Goal: Navigation & Orientation: Find specific page/section

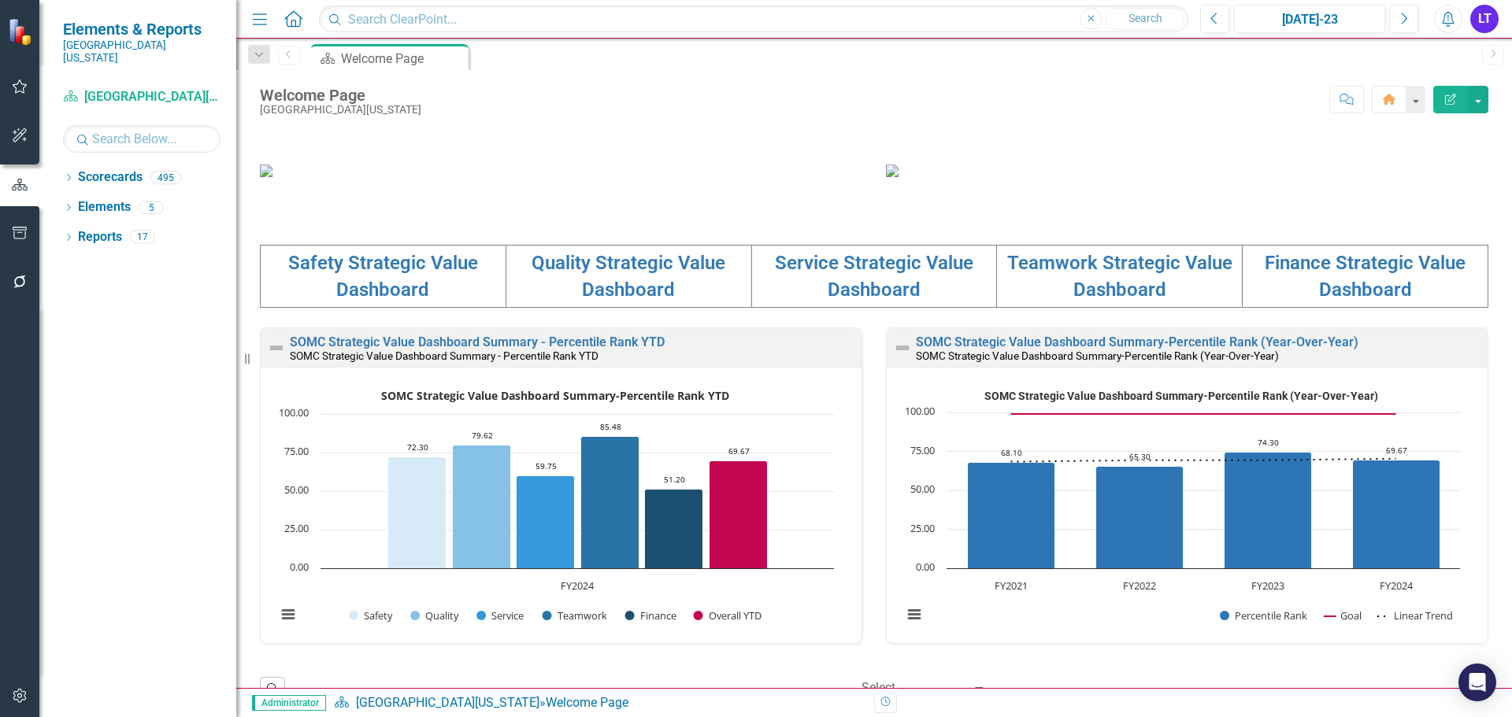
scroll to position [149, 0]
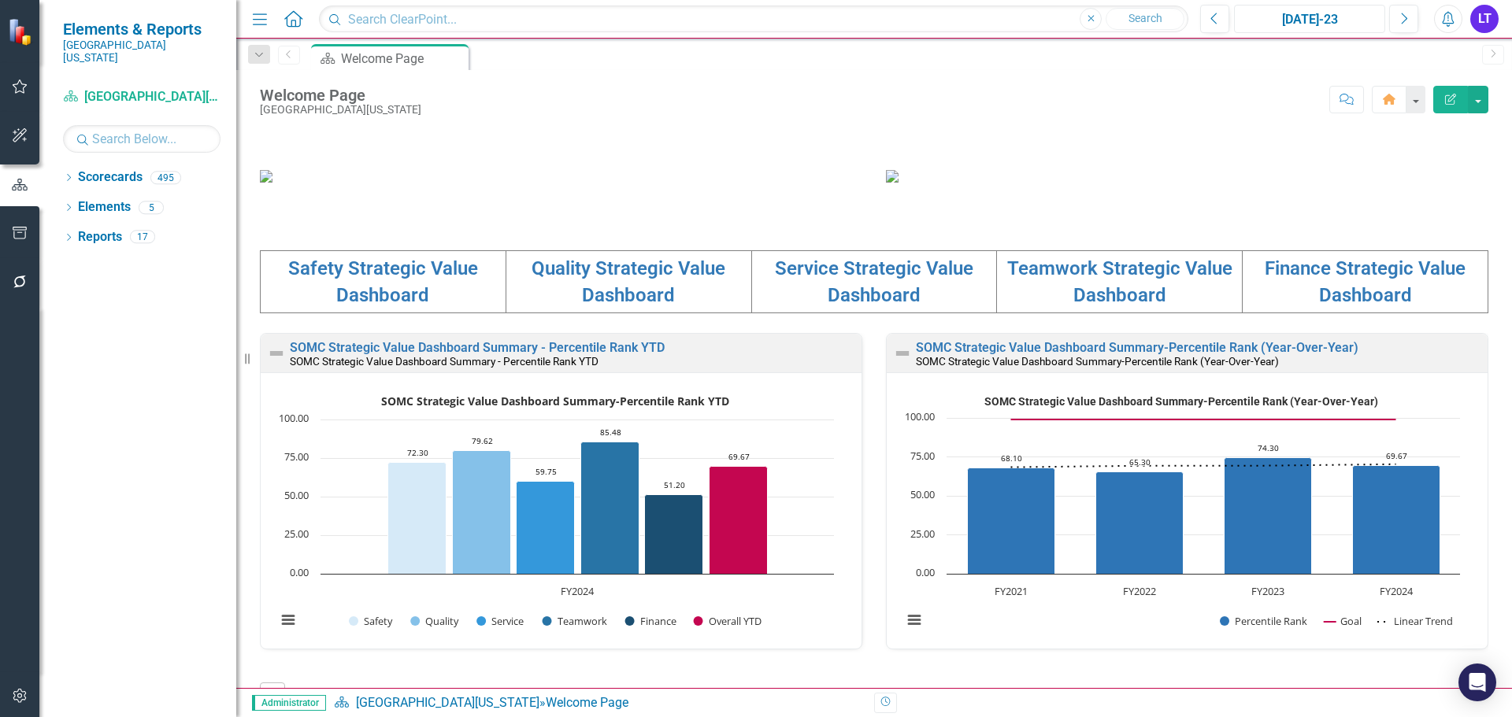
click at [1324, 24] on div "[DATE]-23" at bounding box center [1309, 19] width 140 height 19
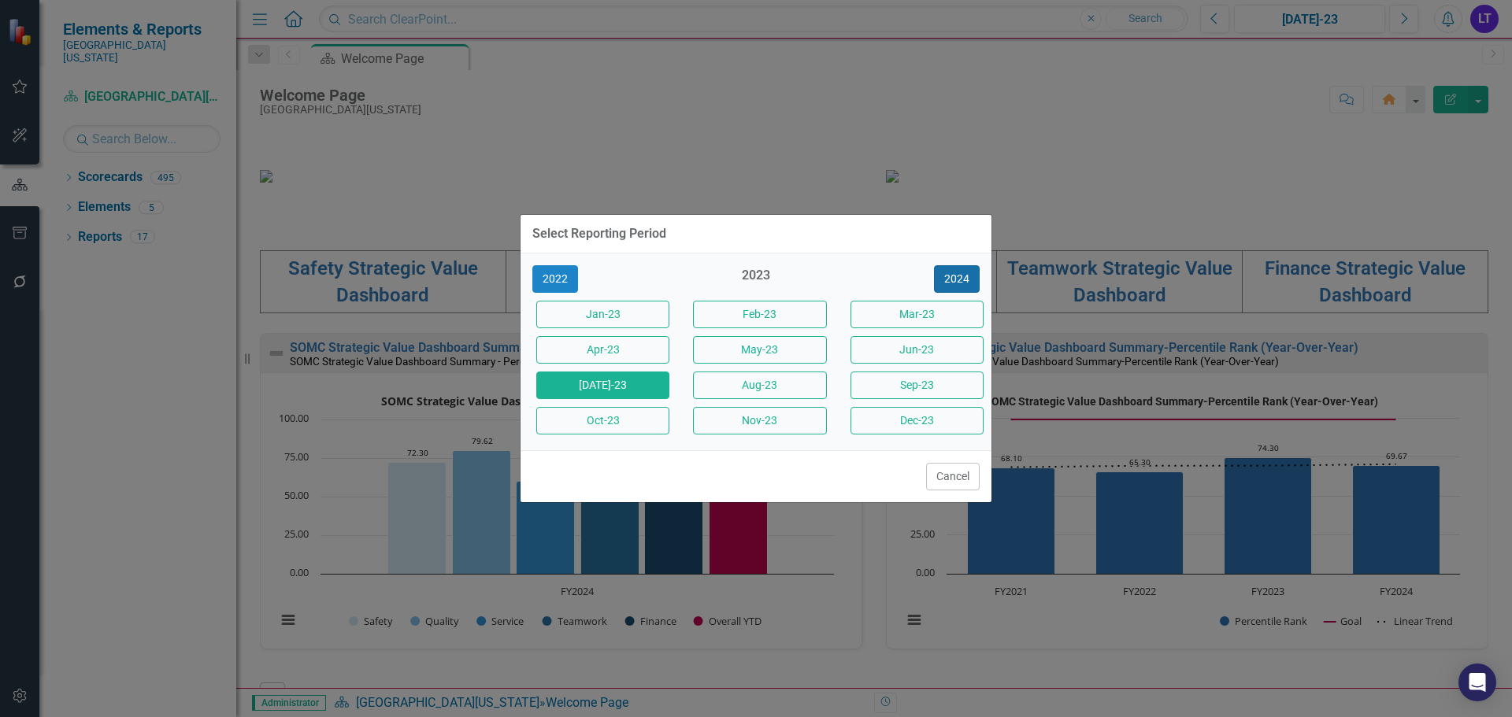
click at [965, 277] on button "2024" at bounding box center [957, 279] width 46 height 28
click at [953, 268] on button "2025" at bounding box center [957, 279] width 46 height 28
click at [635, 394] on button "[DATE]-25" at bounding box center [602, 386] width 133 height 28
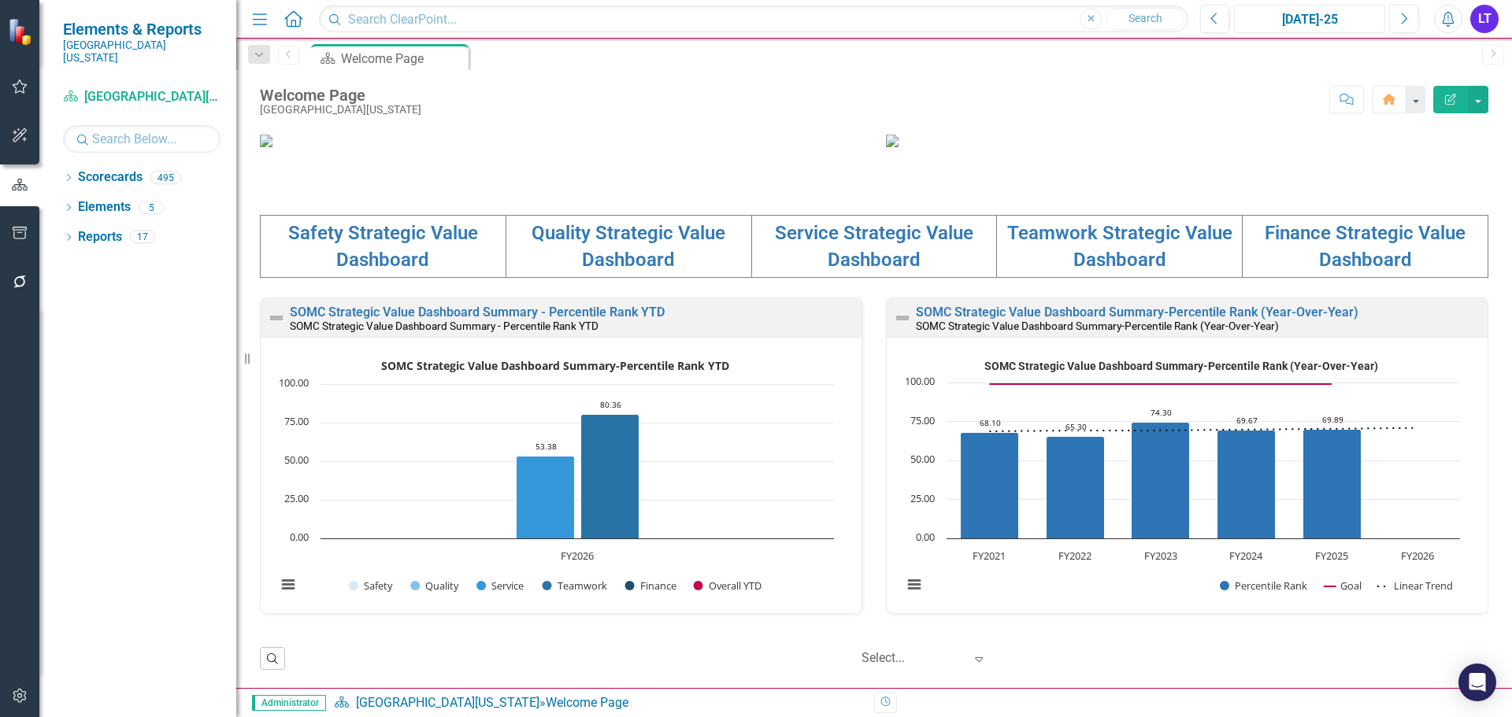
scroll to position [543, 0]
click at [622, 231] on link "Quality Strategic Value Dashboard" at bounding box center [628, 246] width 194 height 49
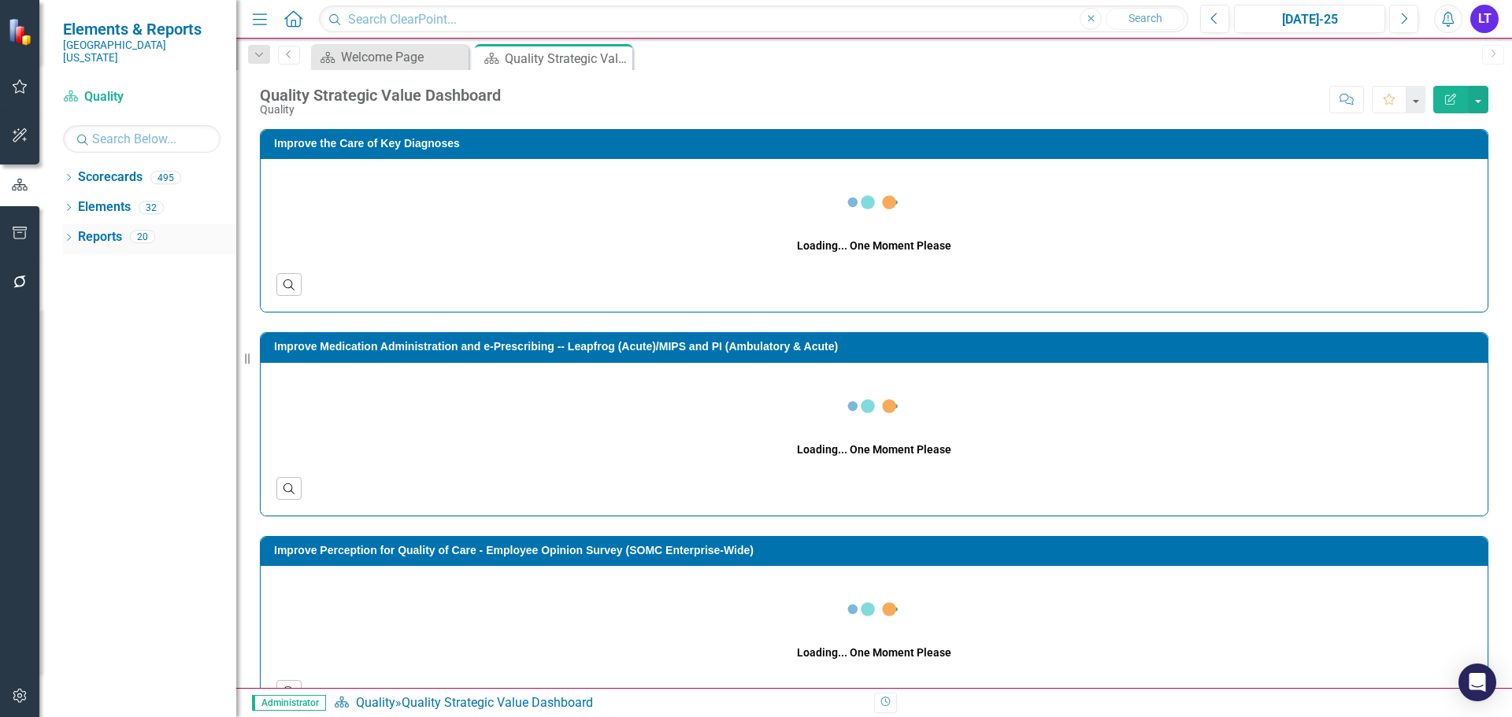
click at [70, 232] on div "Dropdown" at bounding box center [68, 238] width 11 height 13
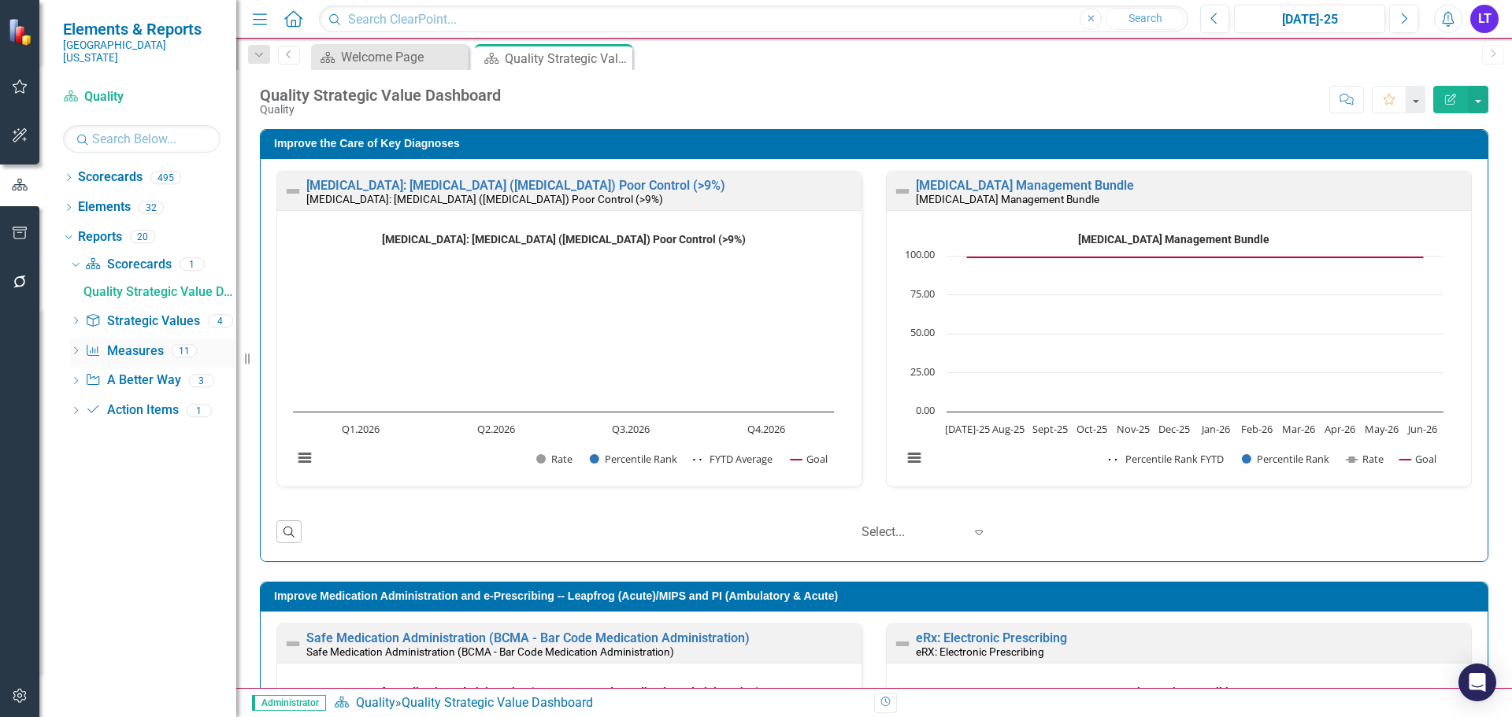
click at [76, 348] on div "Dropdown Measure Measures 11" at bounding box center [153, 354] width 166 height 30
click at [77, 347] on icon at bounding box center [76, 350] width 4 height 7
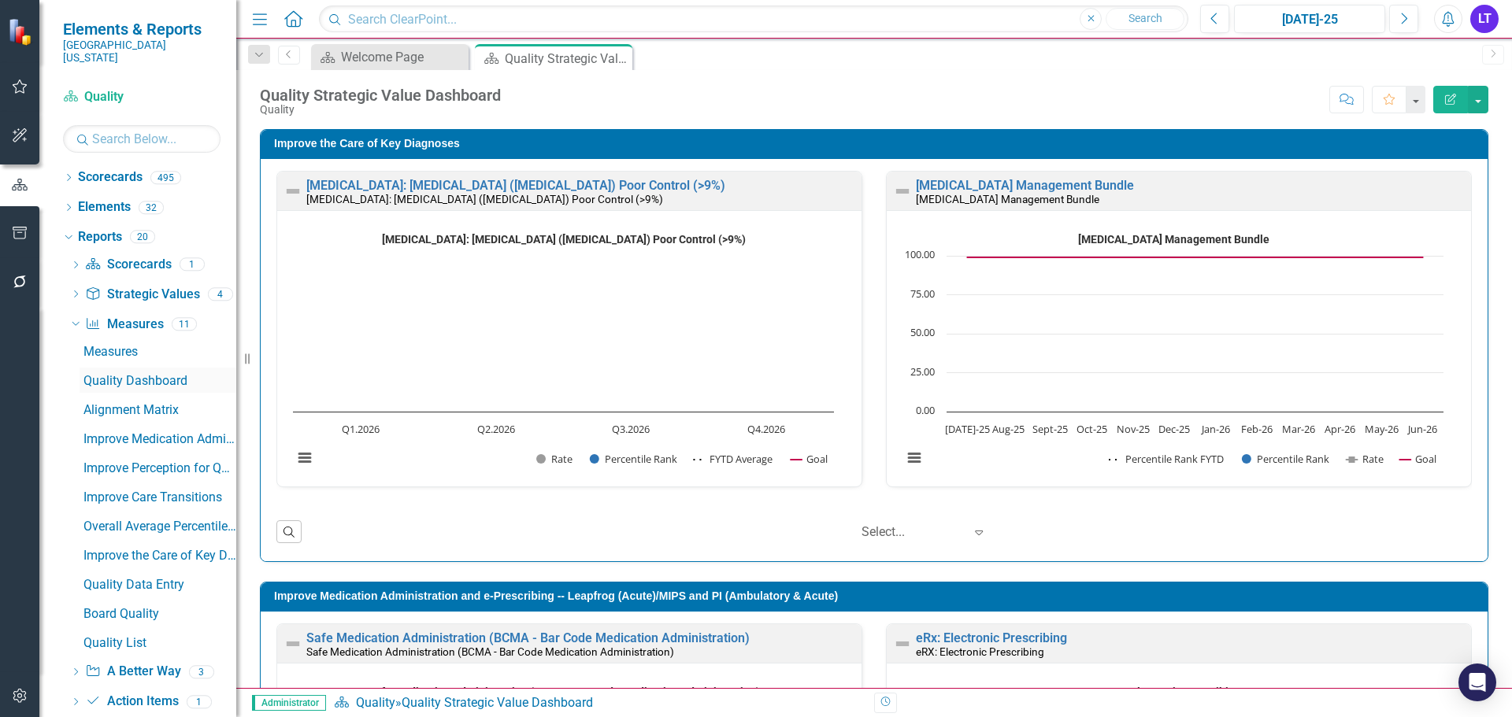
click at [117, 374] on div "Quality Dashboard" at bounding box center [159, 381] width 153 height 14
